Goal: Task Accomplishment & Management: Manage account settings

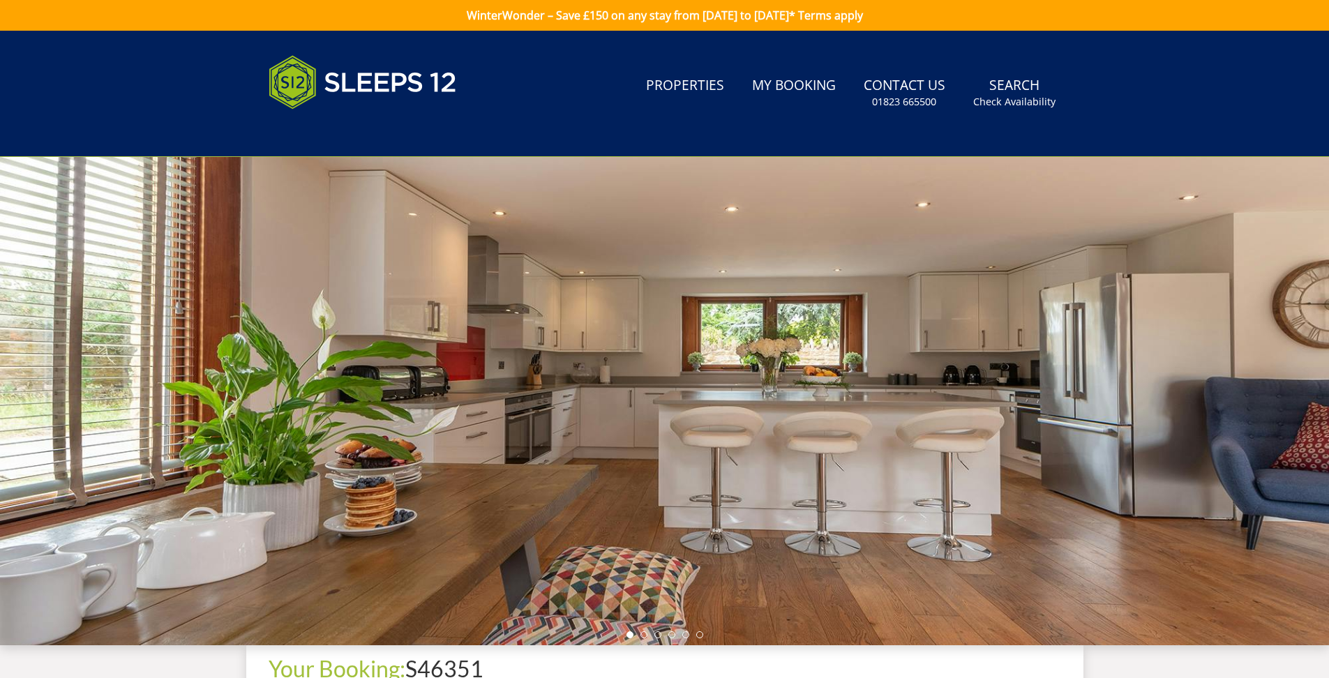
scroll to position [645, 0]
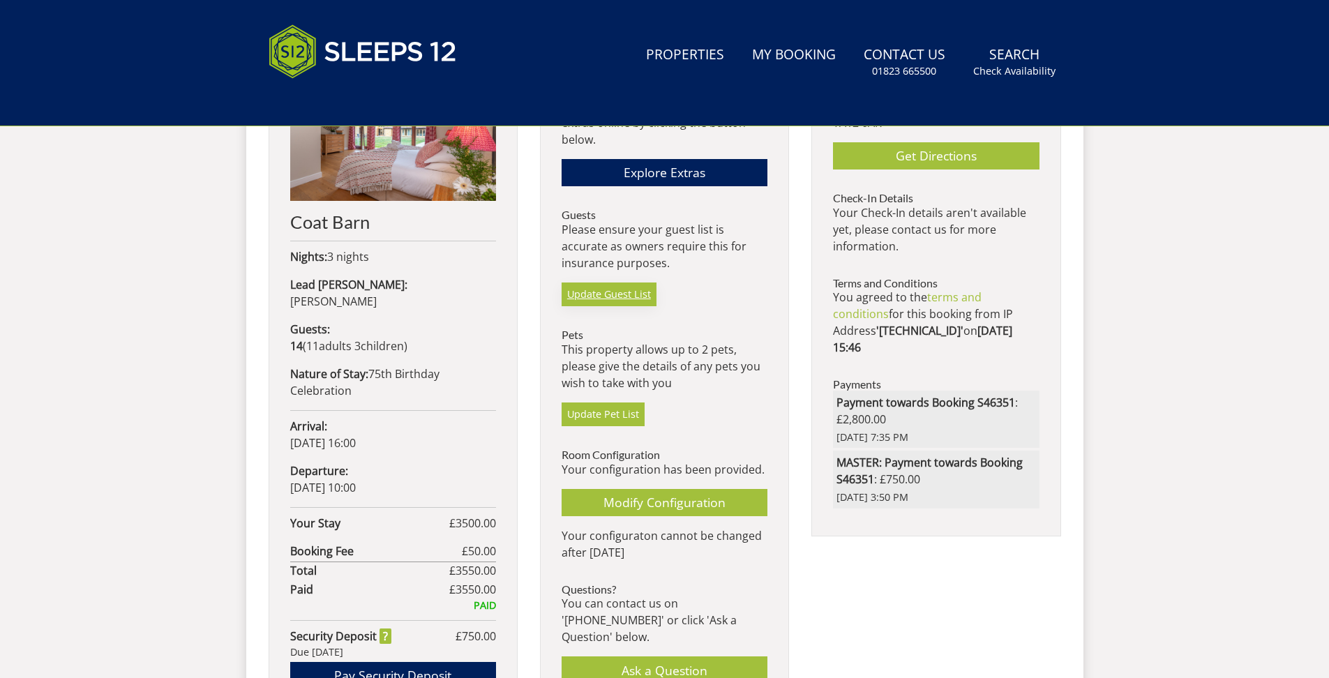
click at [632, 297] on link "Update Guest List" at bounding box center [608, 294] width 95 height 24
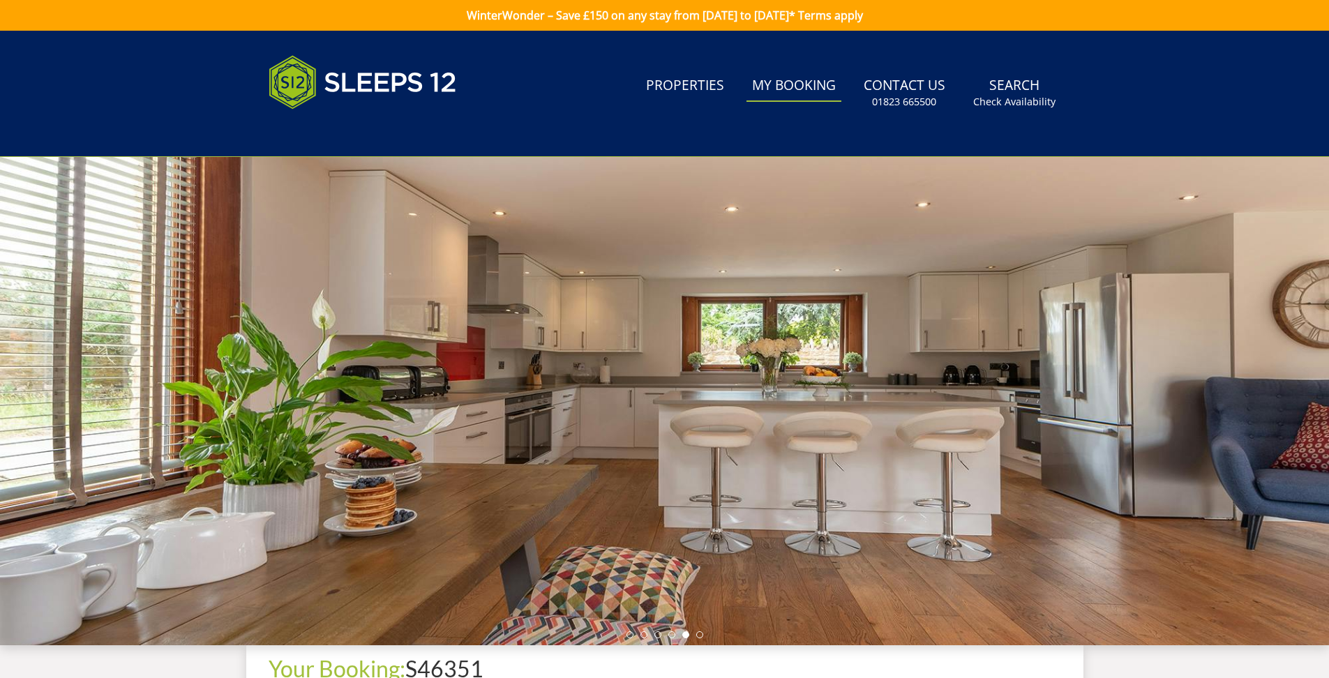
click at [796, 82] on link "My Booking" at bounding box center [793, 85] width 95 height 31
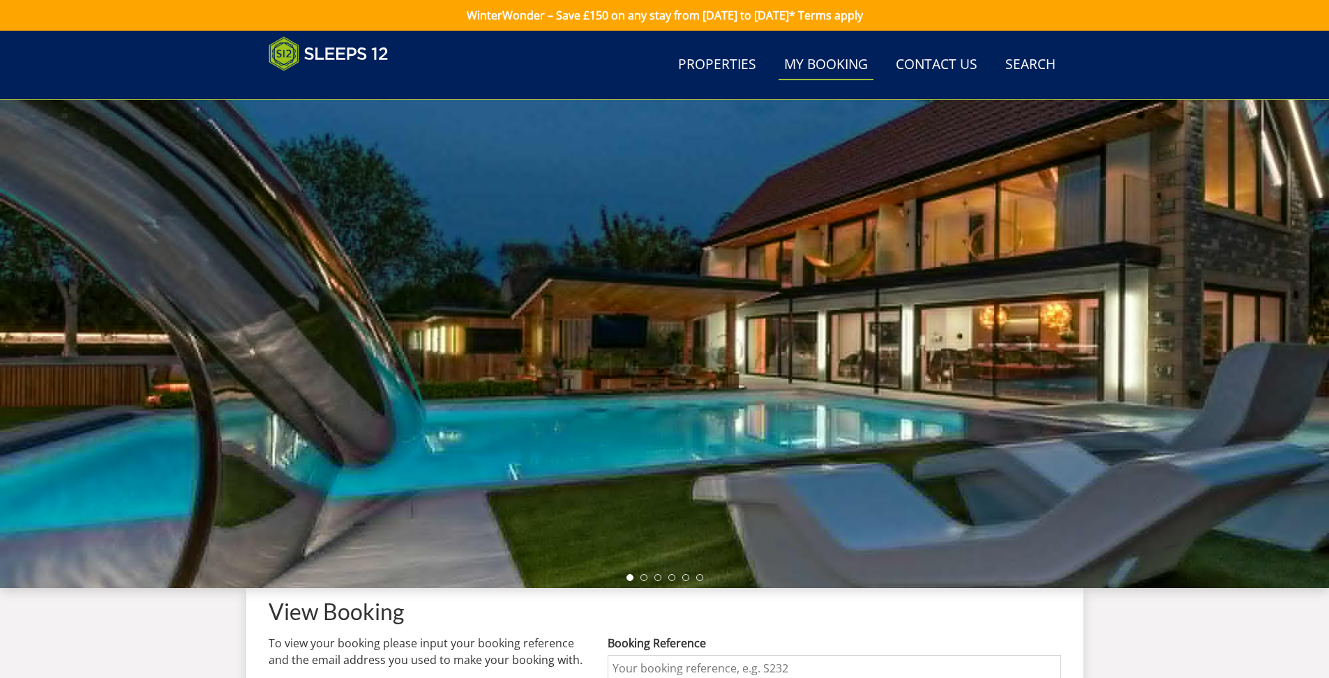
scroll to position [443, 0]
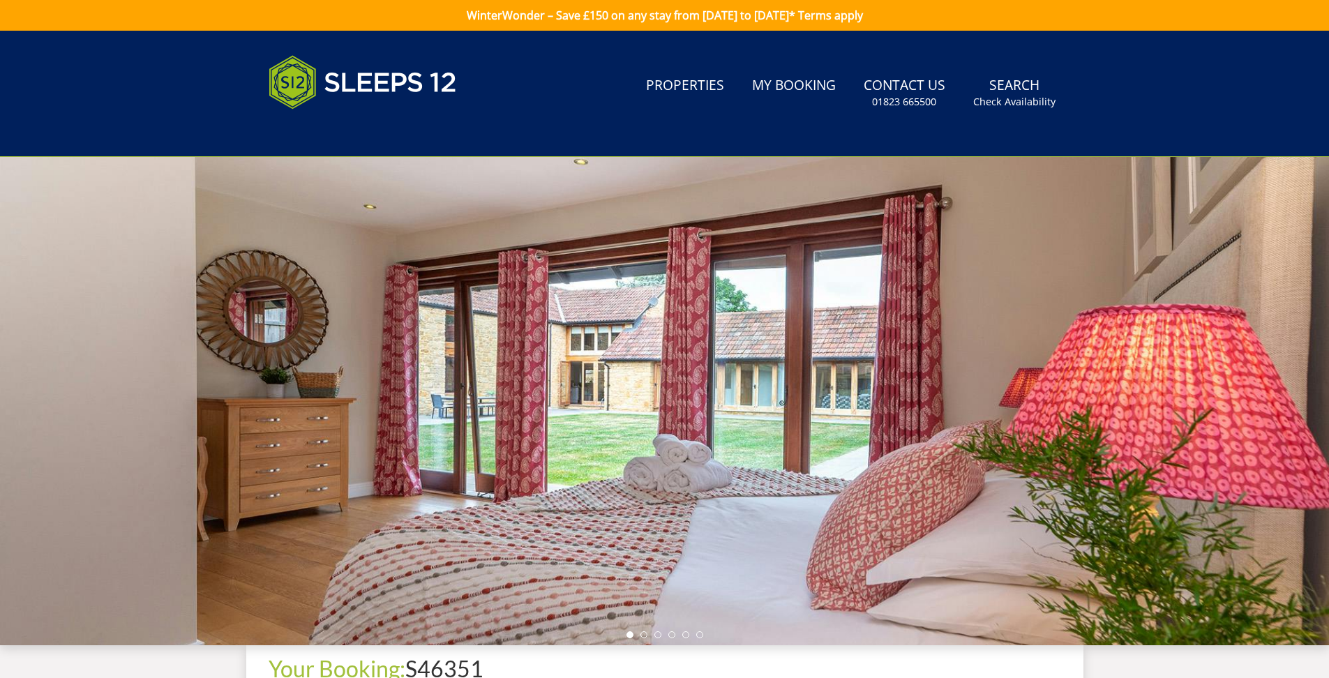
scroll to position [645, 0]
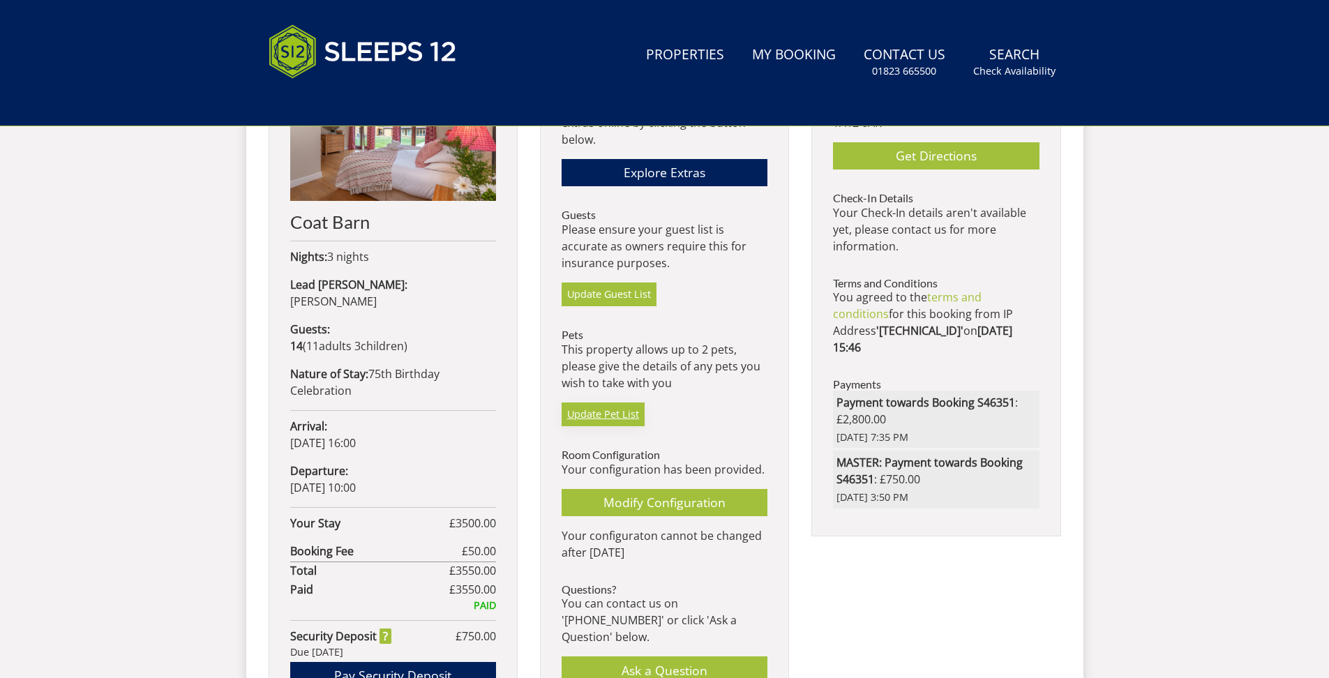
click at [621, 411] on link "Update Pet List" at bounding box center [602, 414] width 83 height 24
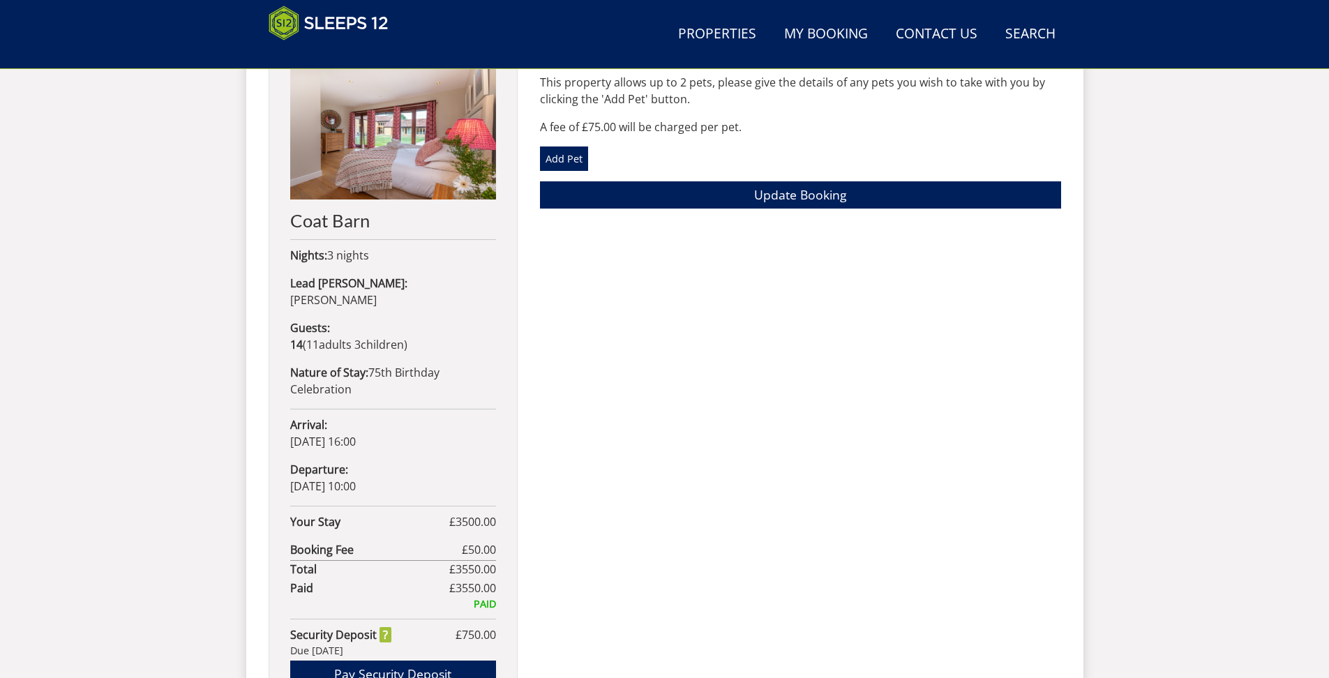
scroll to position [615, 0]
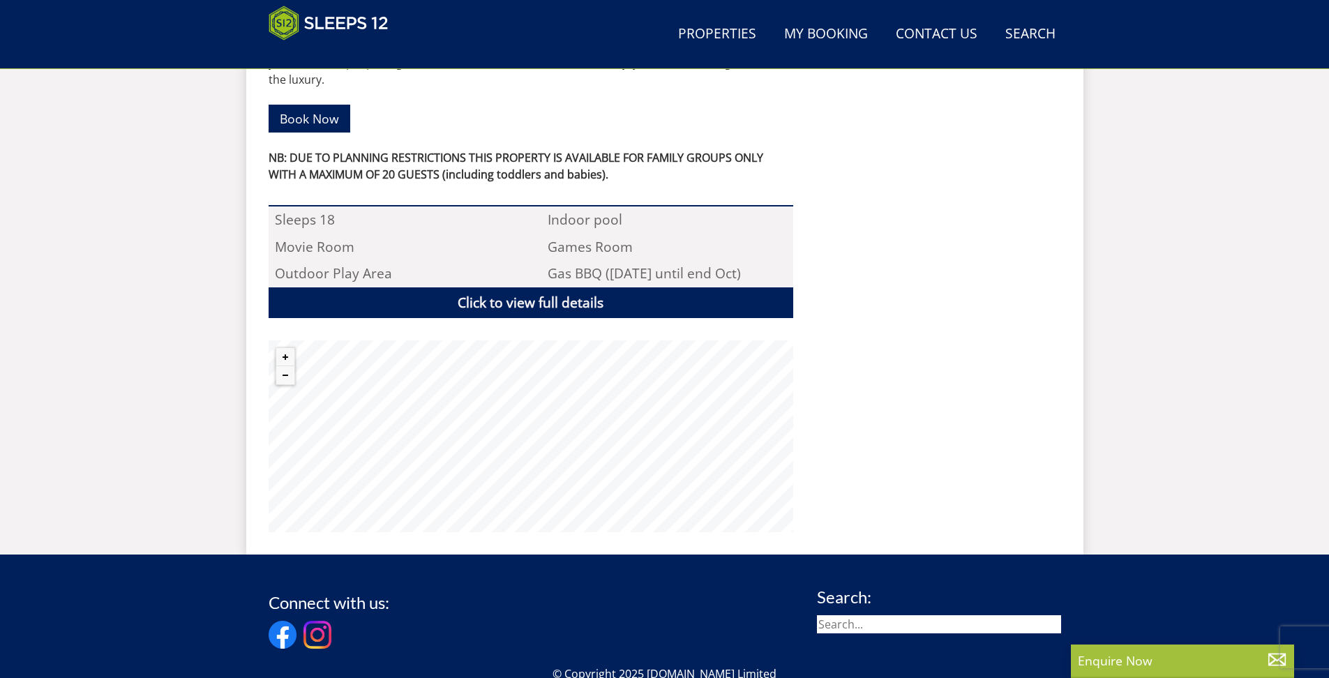
scroll to position [1000, 0]
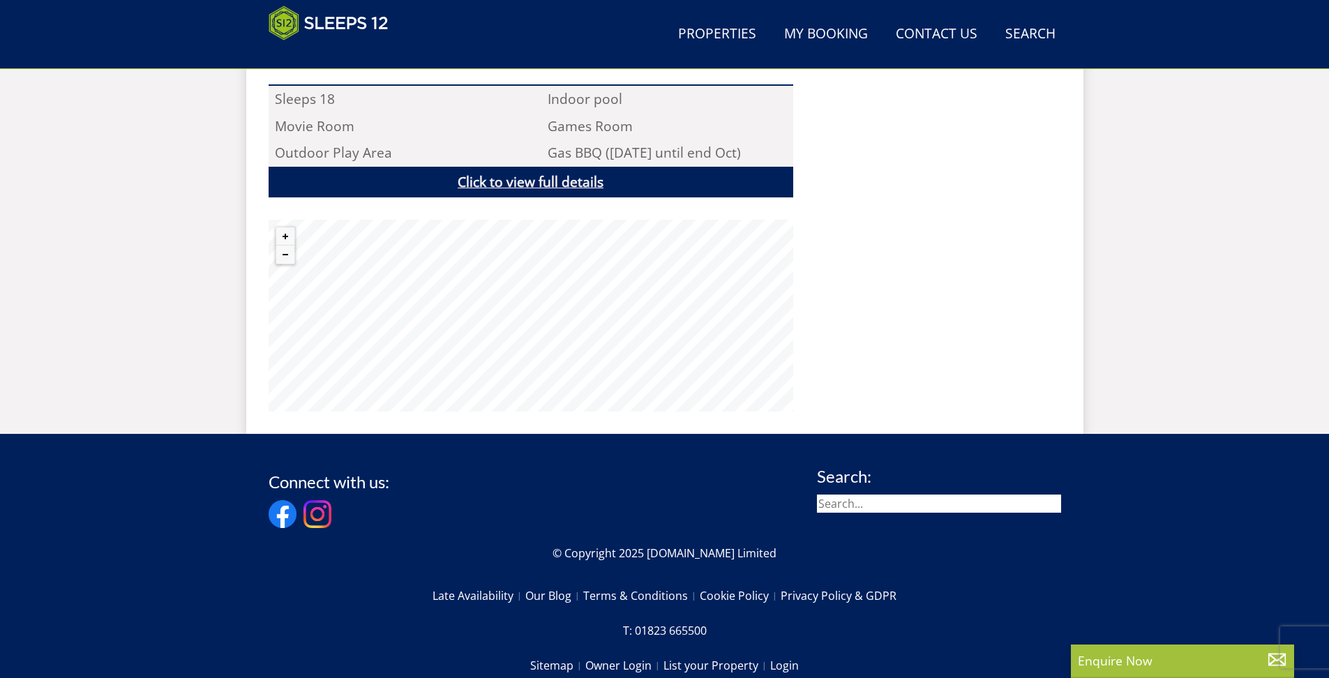
click at [555, 169] on link "Click to view full details" at bounding box center [531, 182] width 524 height 31
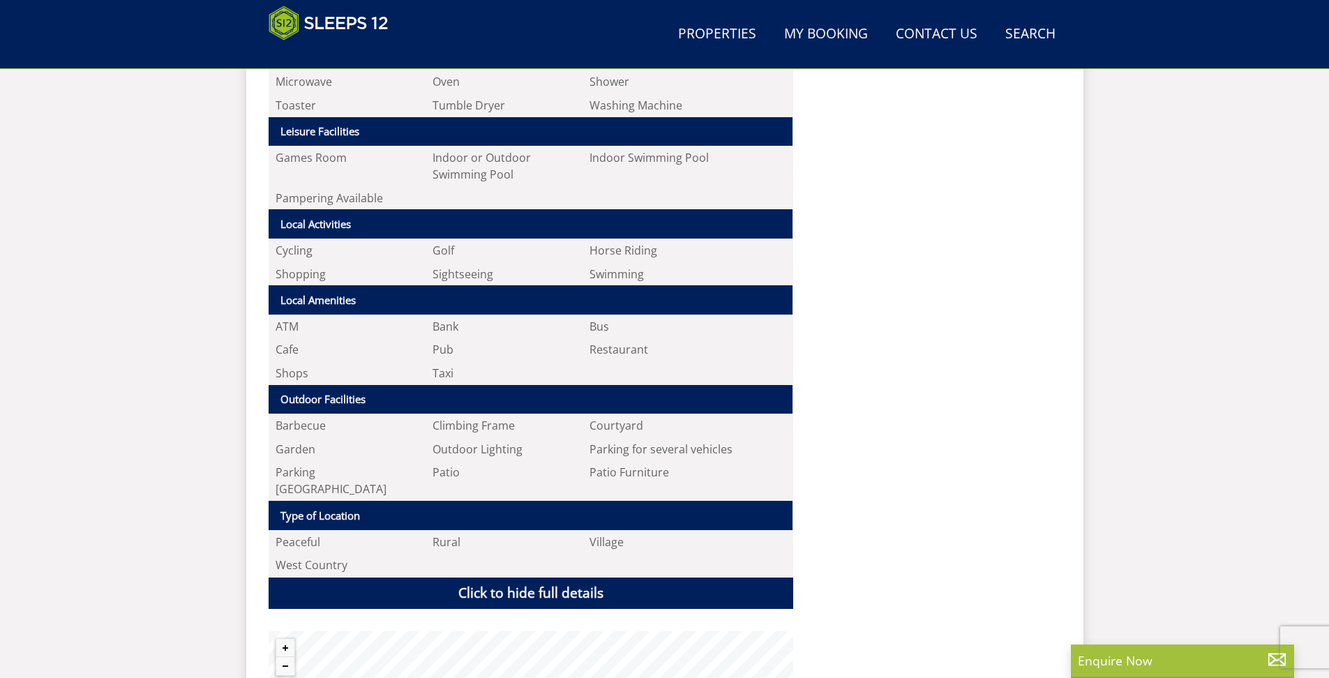
scroll to position [434, 0]
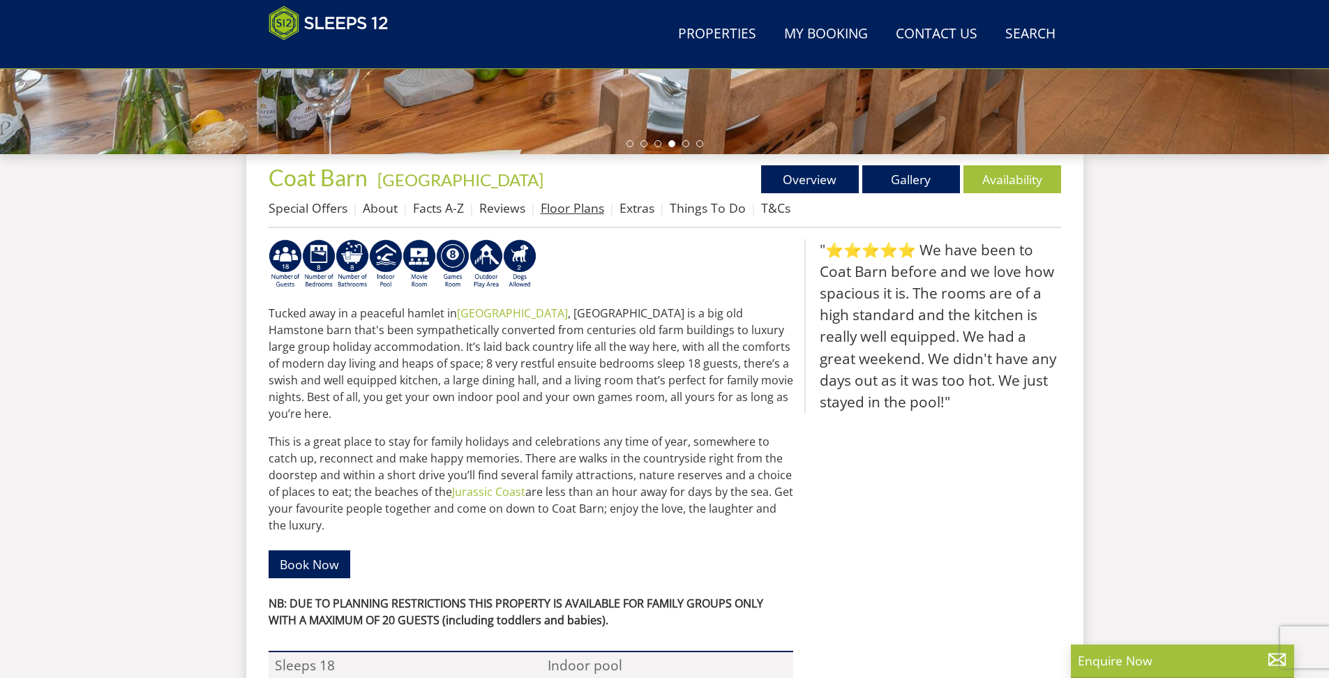
click at [577, 208] on link "Floor Plans" at bounding box center [571, 207] width 63 height 17
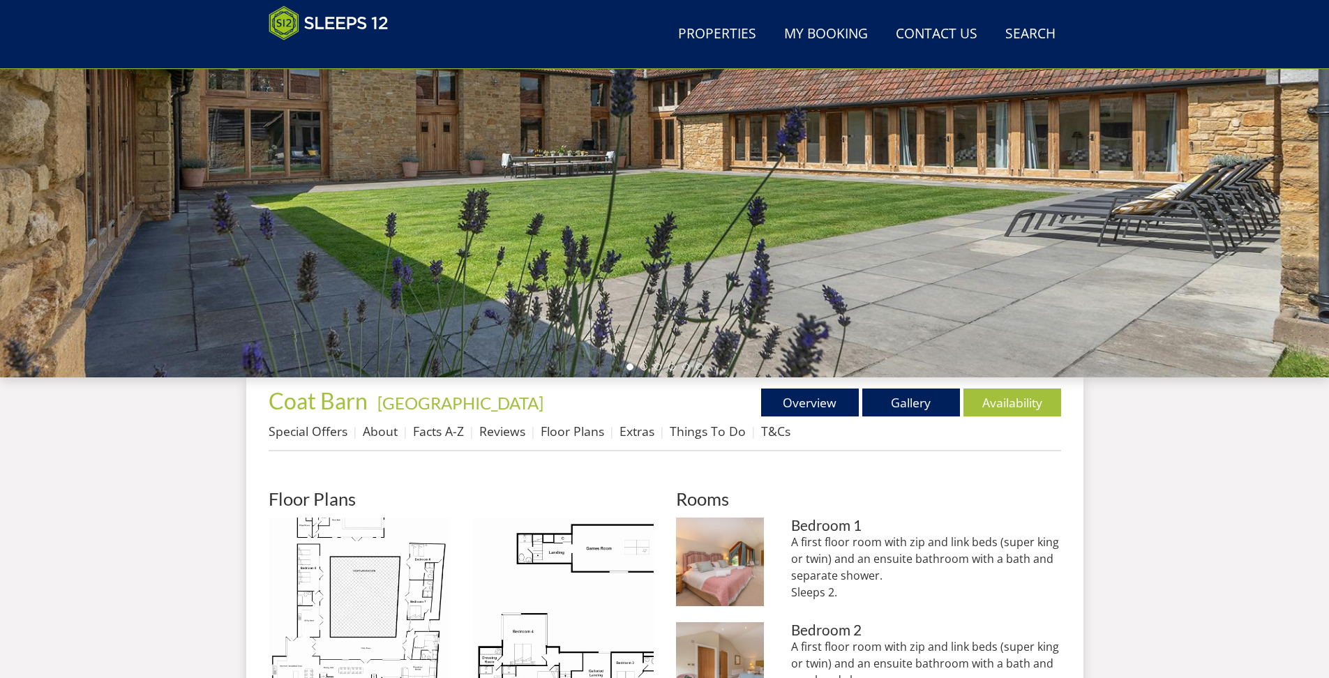
scroll to position [421, 0]
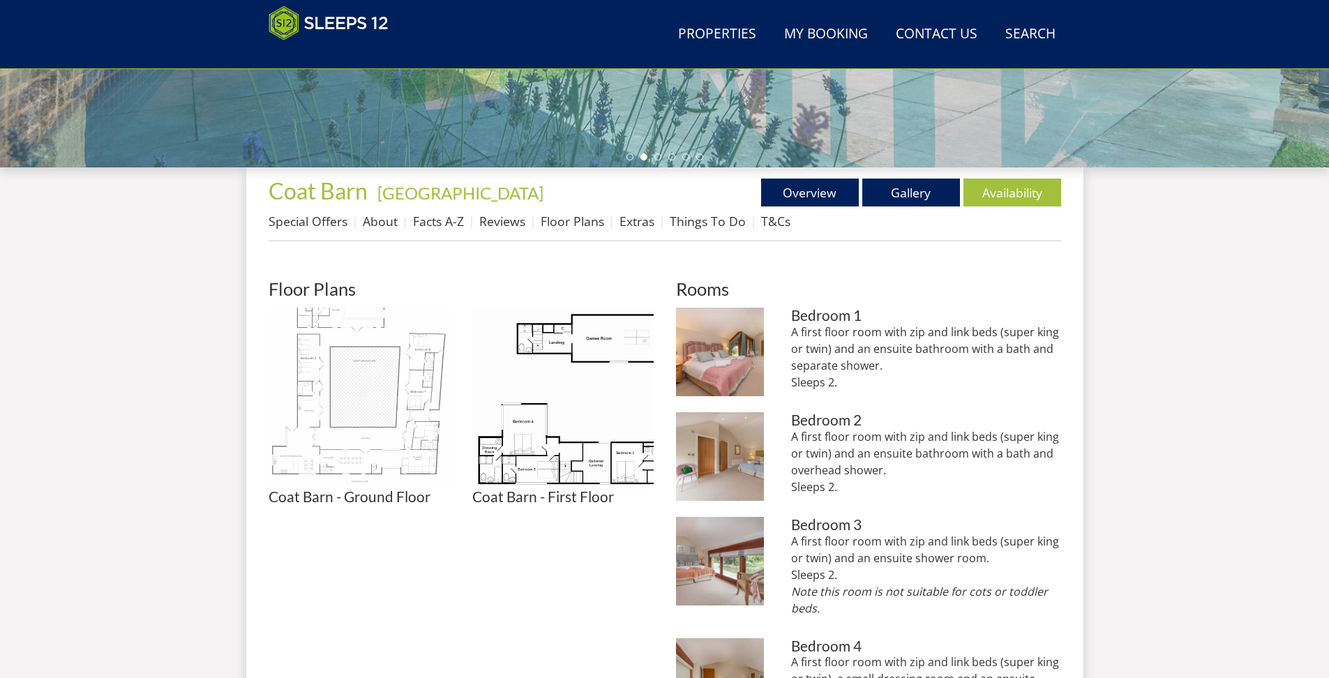
click at [407, 454] on img at bounding box center [359, 398] width 181 height 181
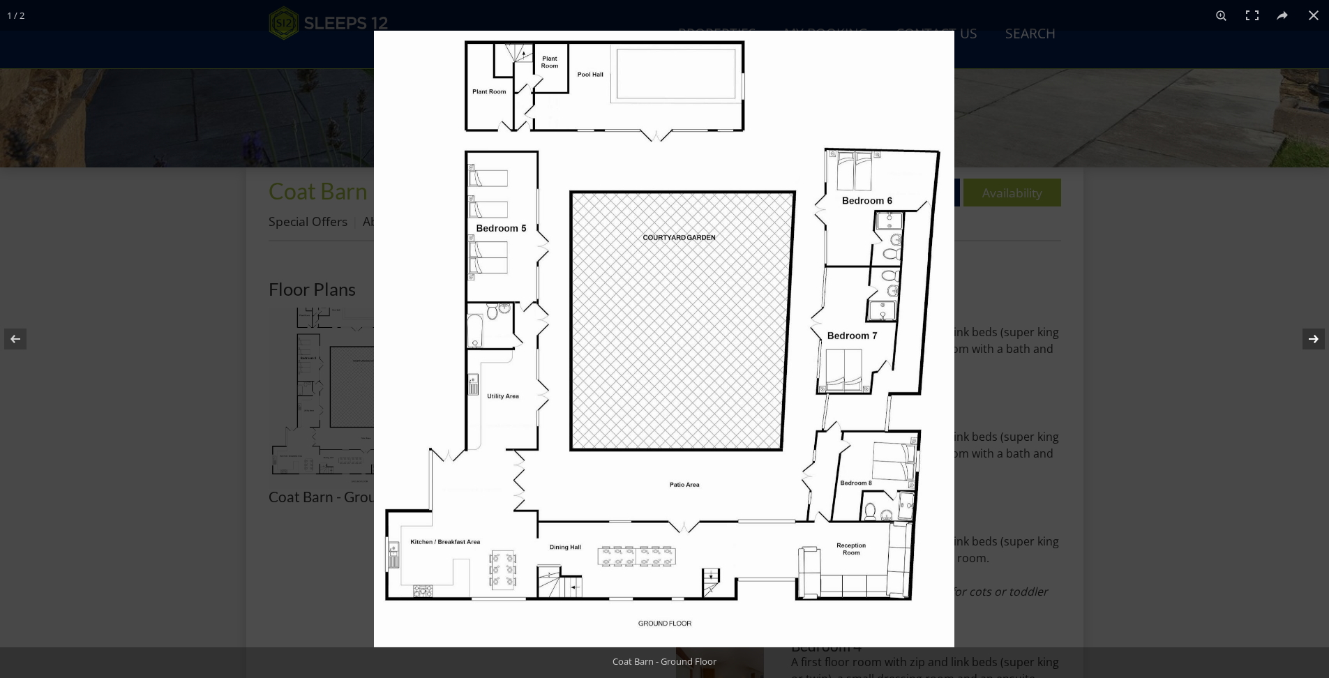
click at [1310, 338] on button at bounding box center [1304, 339] width 49 height 70
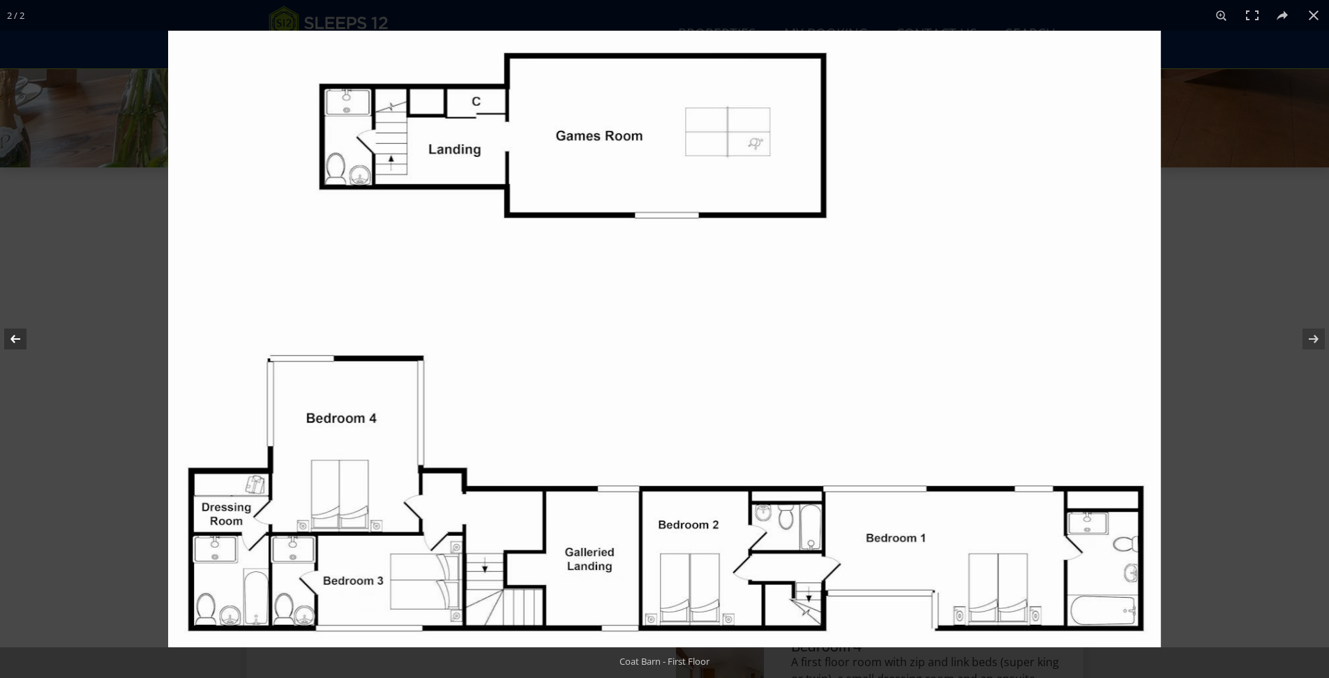
click at [22, 341] on button at bounding box center [24, 339] width 49 height 70
